Goal: Register for event/course

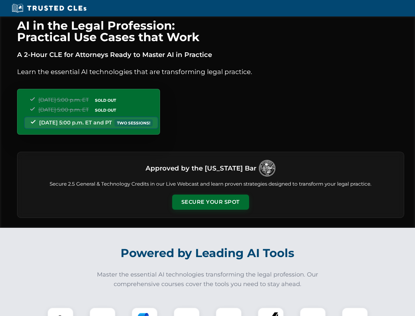
click at [210, 202] on button "Secure Your Spot" at bounding box center [210, 201] width 77 height 15
click at [61, 311] on img at bounding box center [60, 320] width 19 height 19
